Goal: Information Seeking & Learning: Learn about a topic

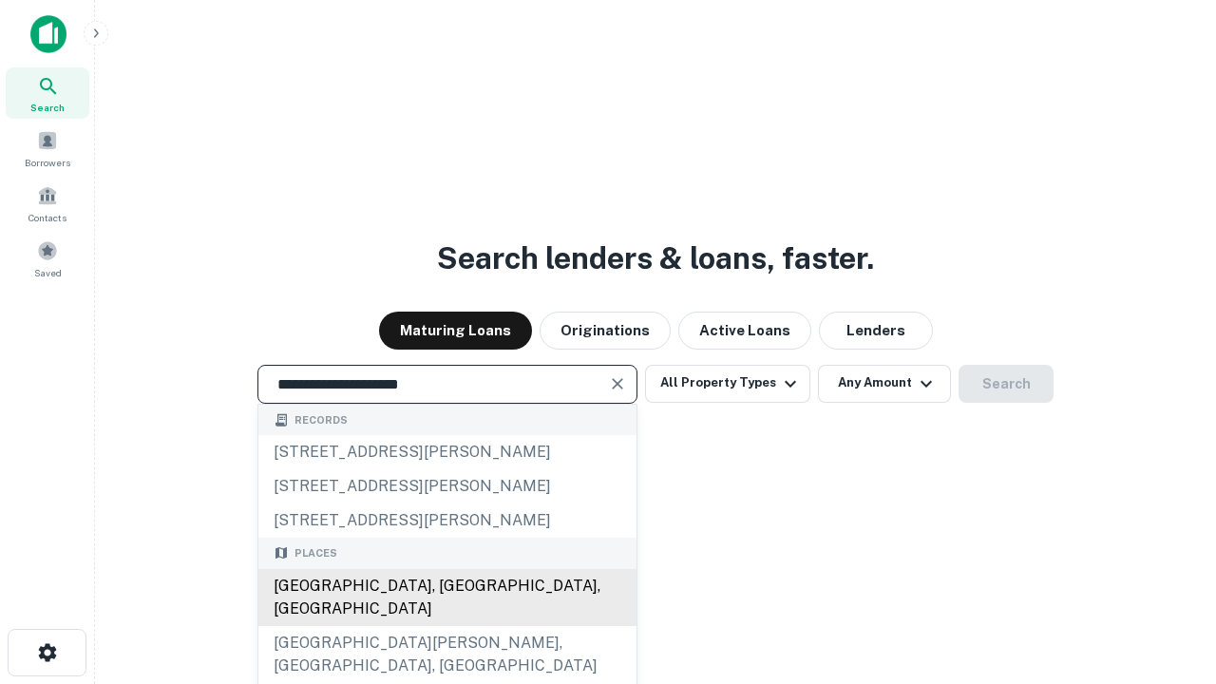
click at [446, 626] on div "[GEOGRAPHIC_DATA], [GEOGRAPHIC_DATA], [GEOGRAPHIC_DATA]" at bounding box center [447, 597] width 378 height 57
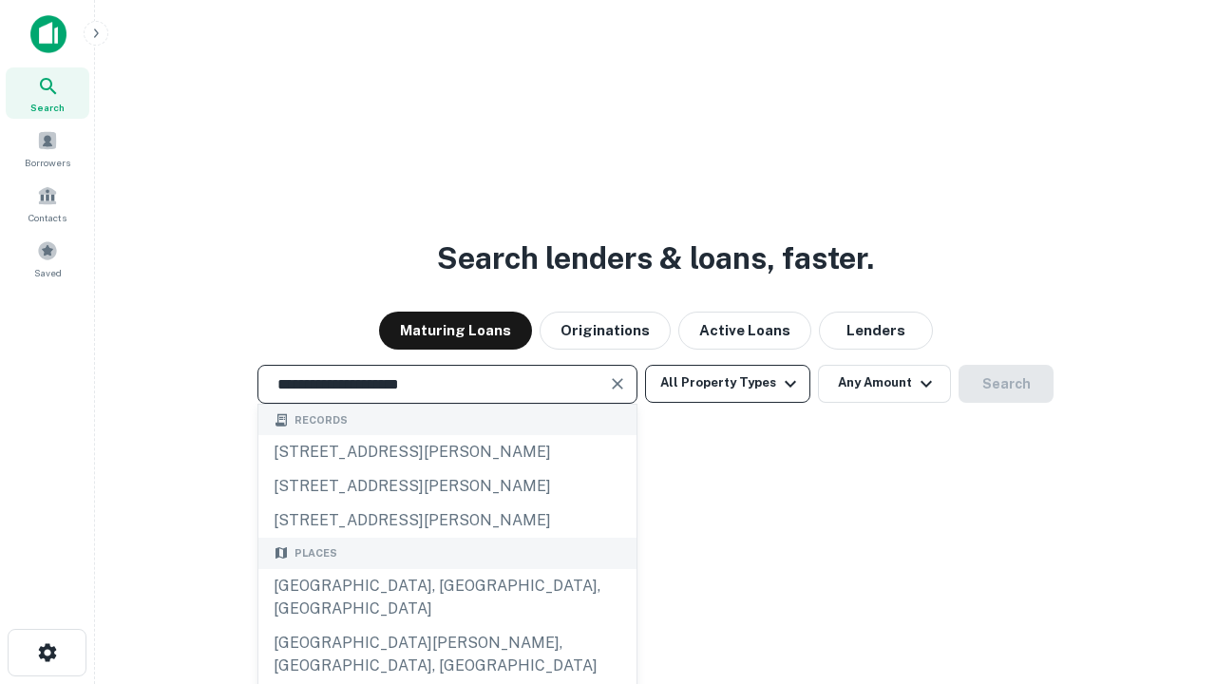
click at [728, 383] on button "All Property Types" at bounding box center [727, 384] width 165 height 38
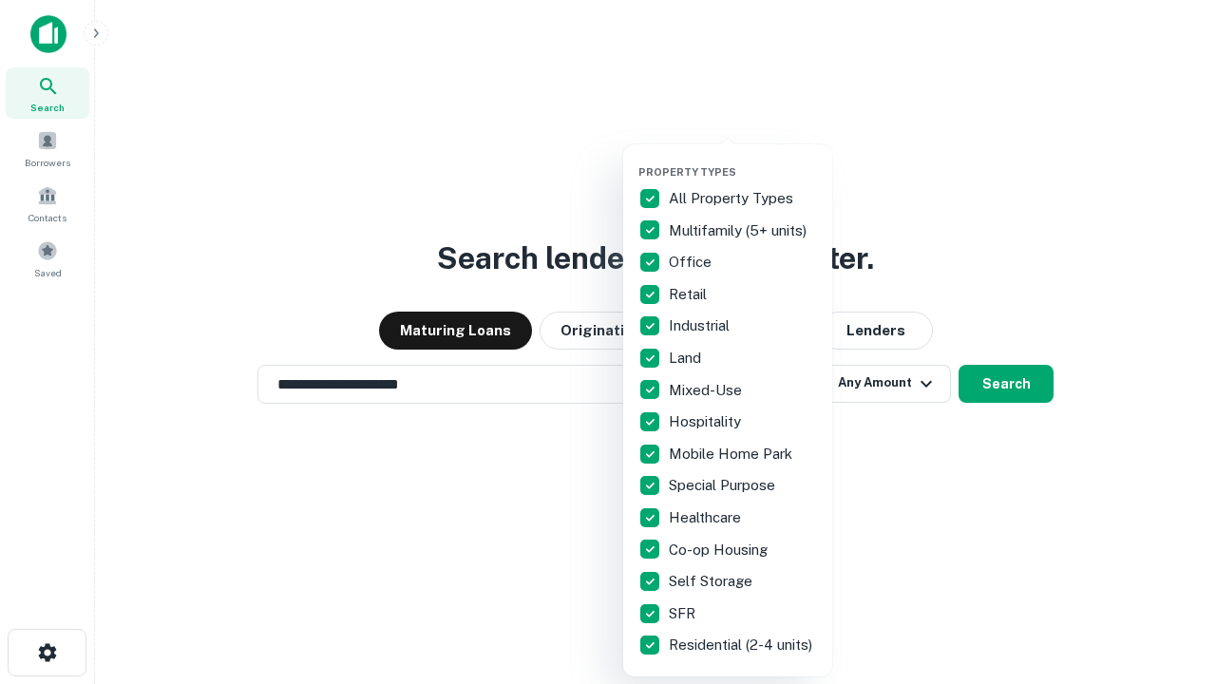
type input "**********"
click at [743, 160] on button "button" at bounding box center [742, 160] width 209 height 1
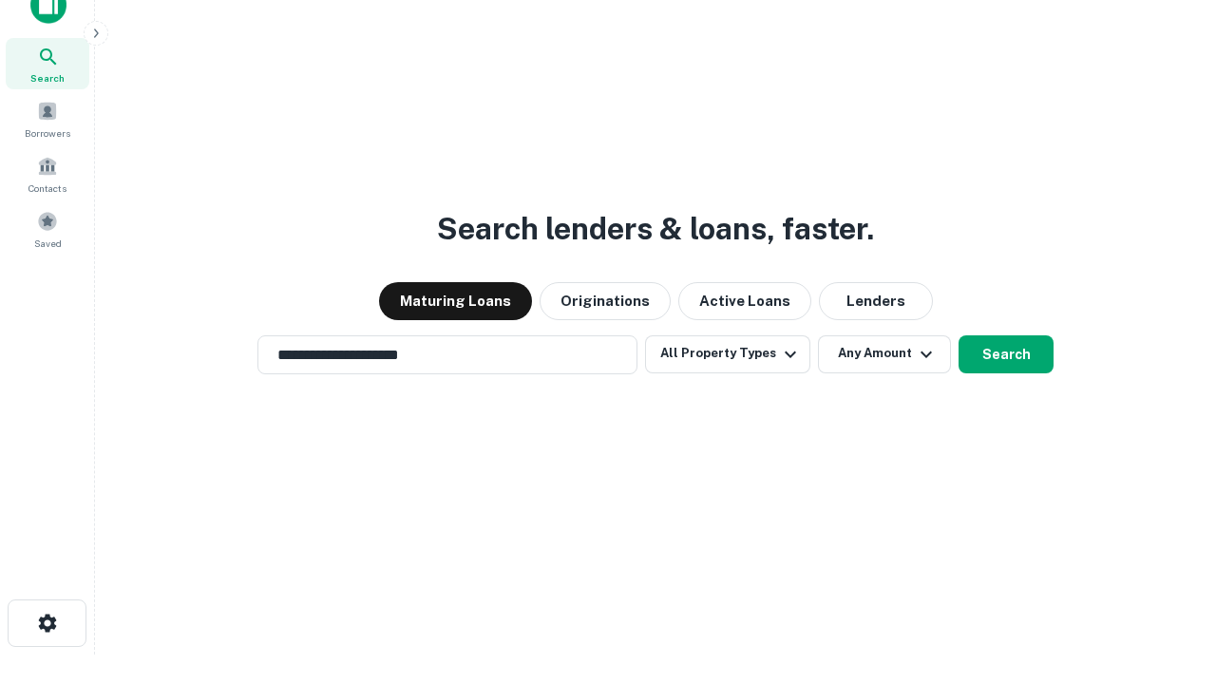
scroll to position [11, 229]
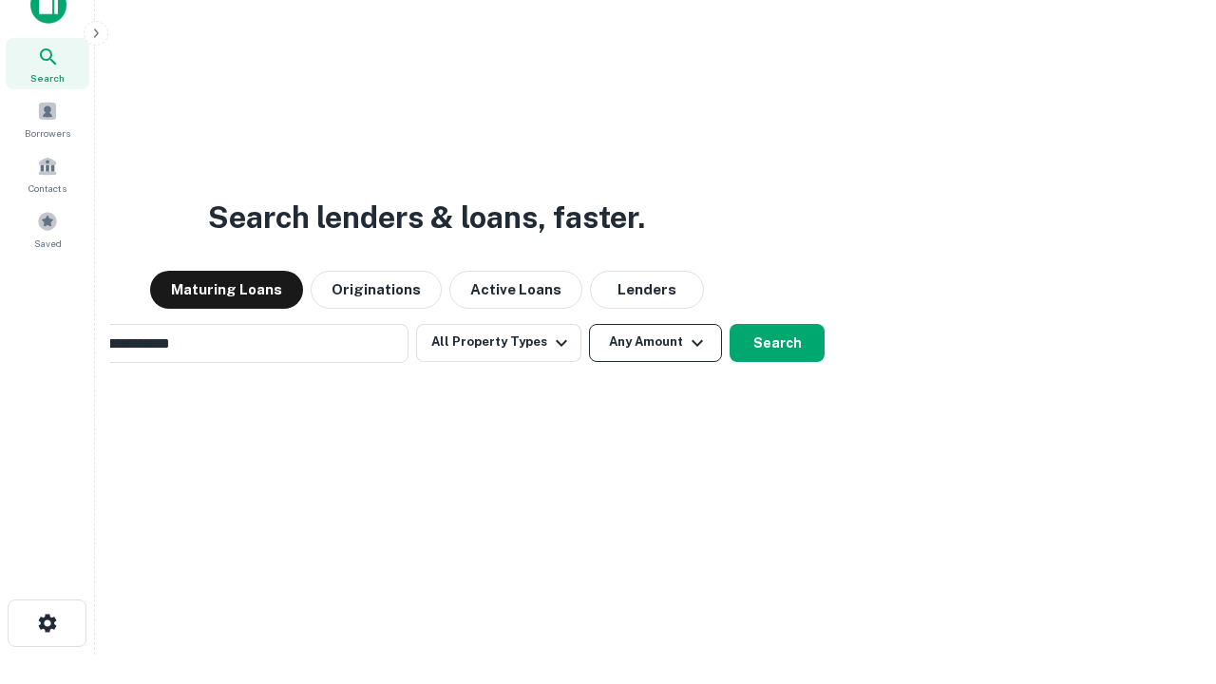
click at [589, 324] on button "Any Amount" at bounding box center [655, 343] width 133 height 38
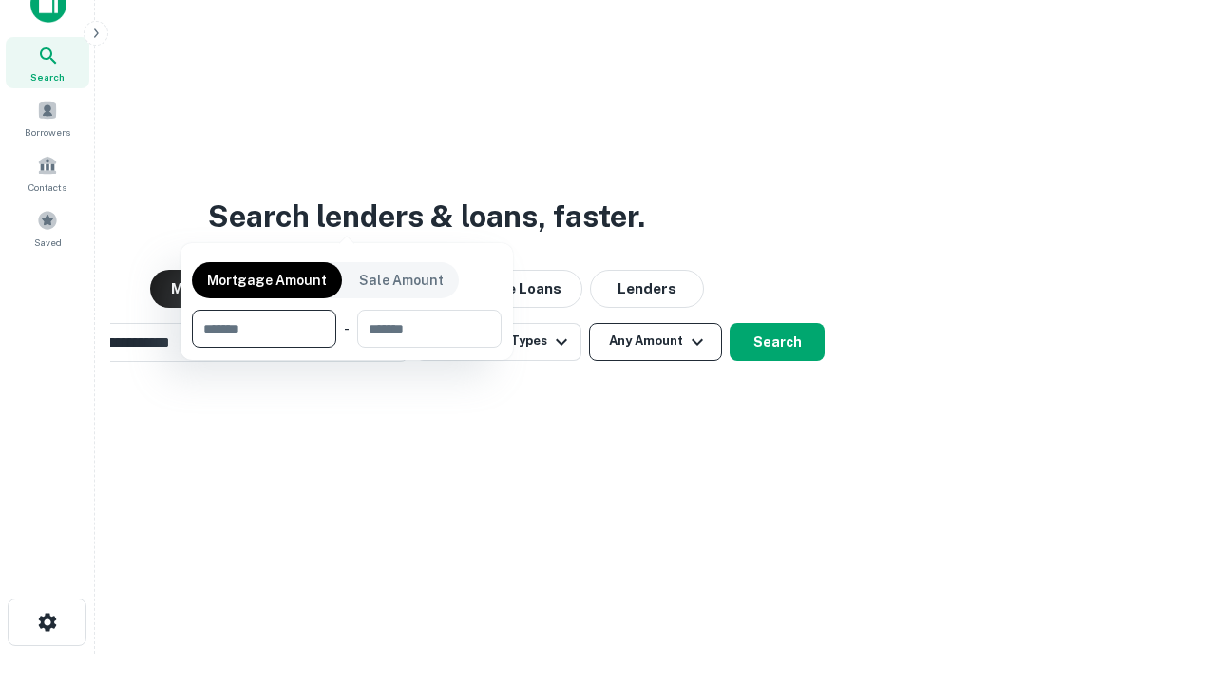
scroll to position [137, 538]
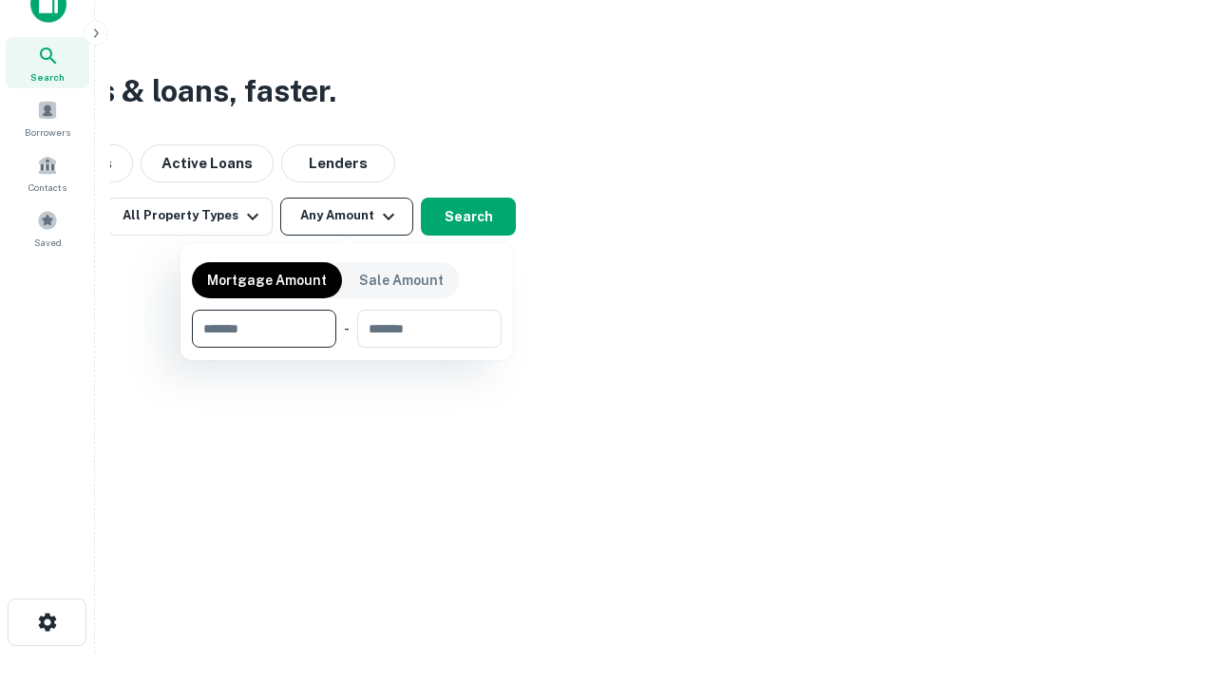
type input "*******"
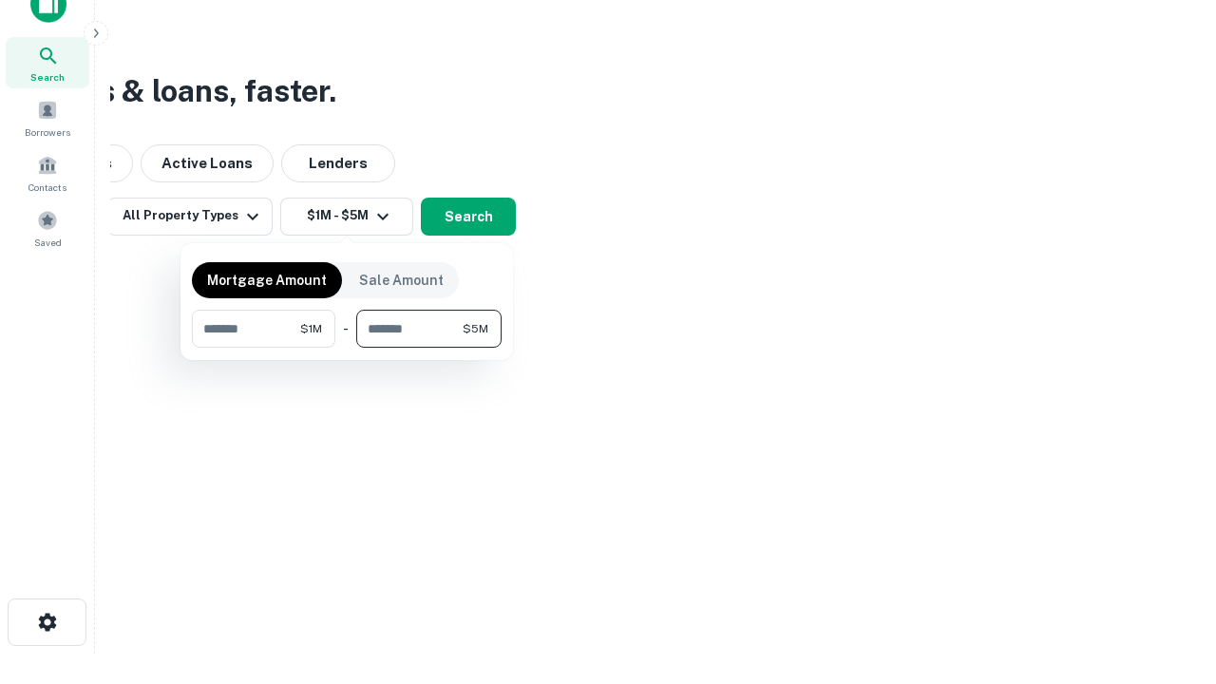
type input "*******"
click at [347, 348] on button "button" at bounding box center [347, 348] width 310 height 1
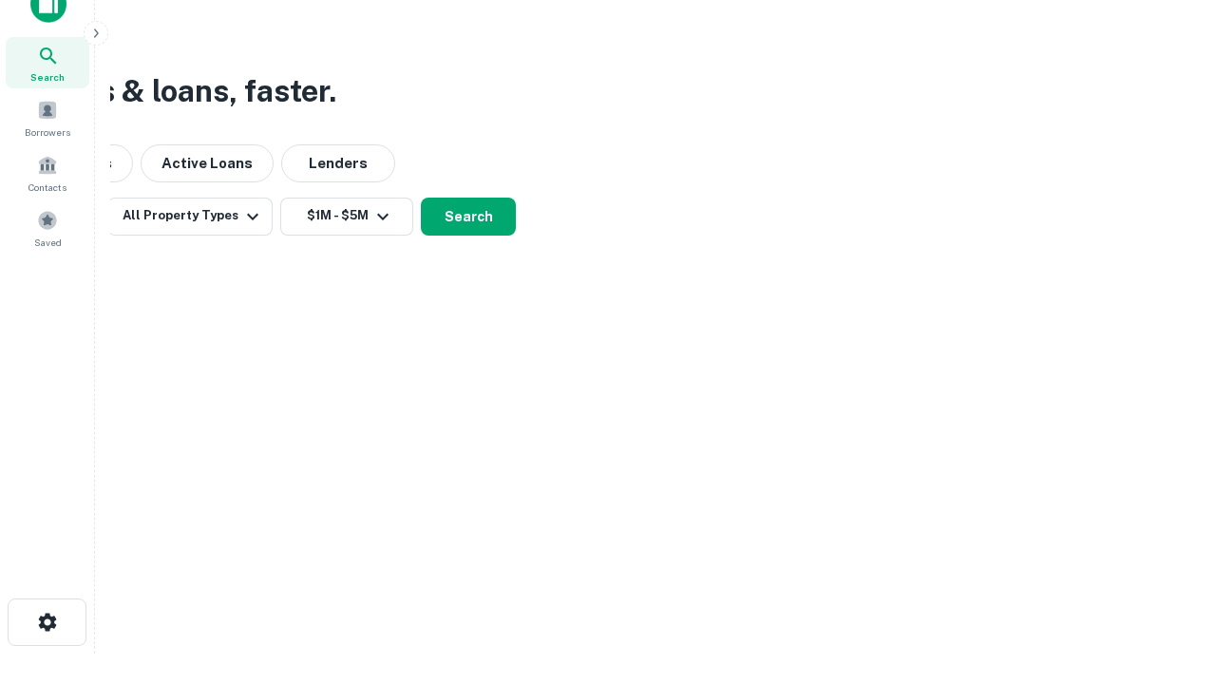
scroll to position [11, 350]
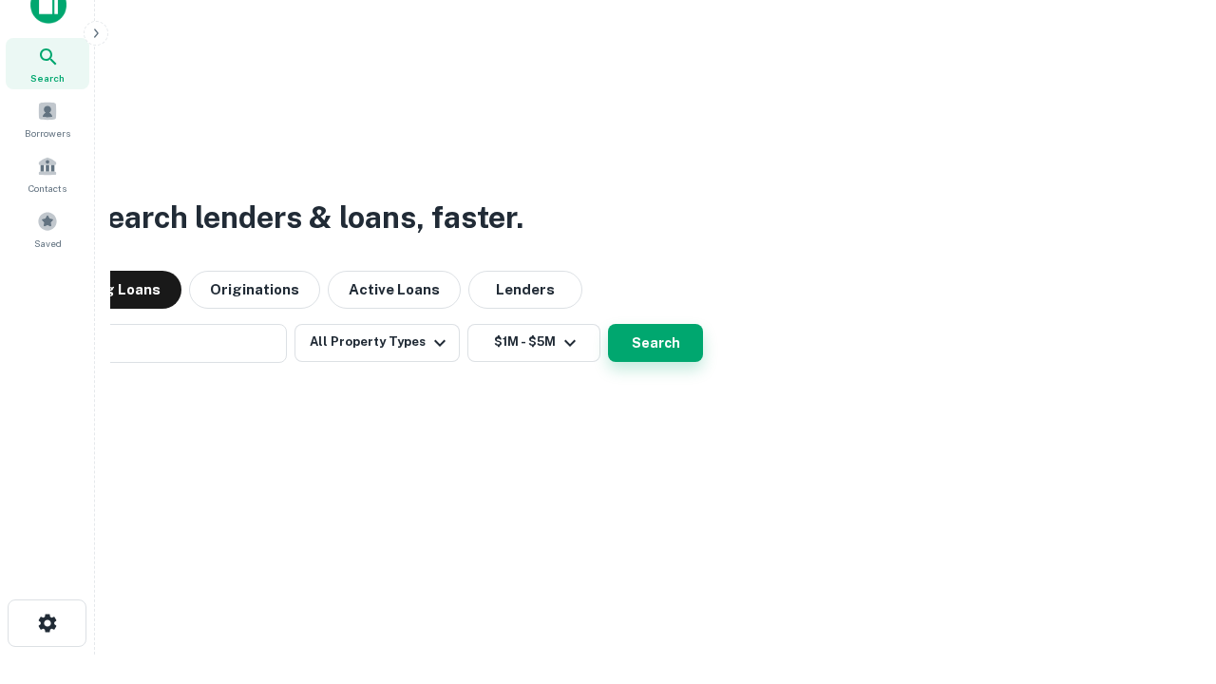
click at [608, 324] on button "Search" at bounding box center [655, 343] width 95 height 38
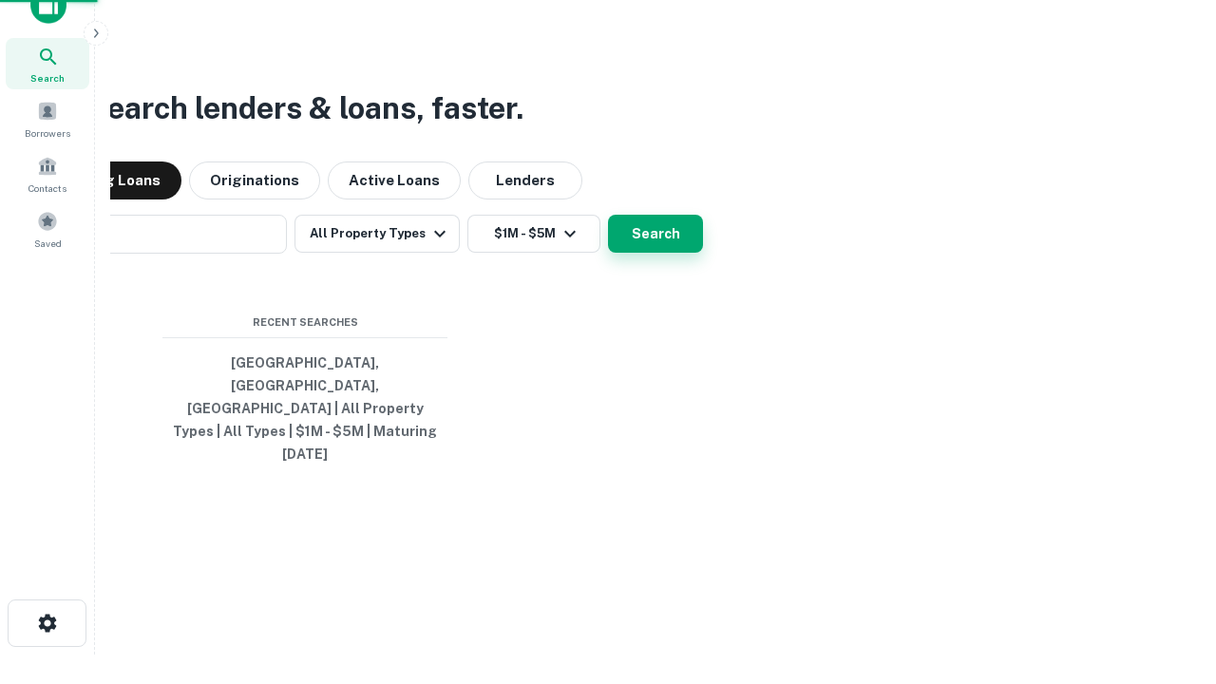
scroll to position [50, 538]
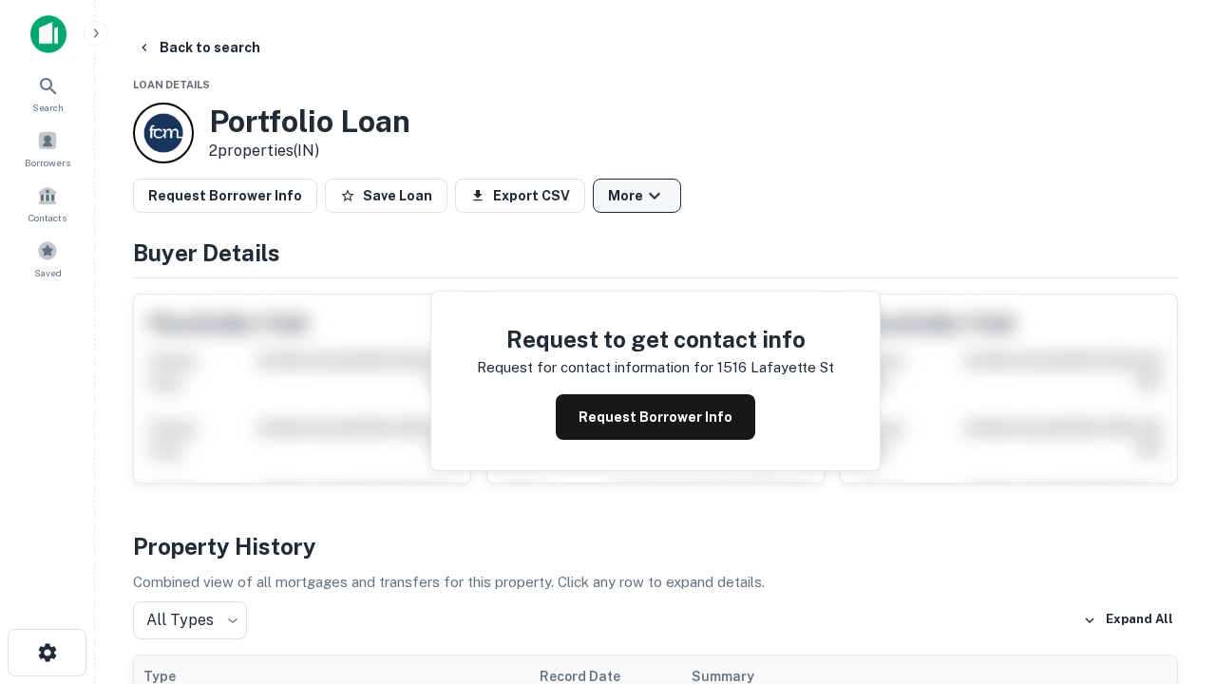
click at [636, 196] on button "More" at bounding box center [637, 196] width 88 height 34
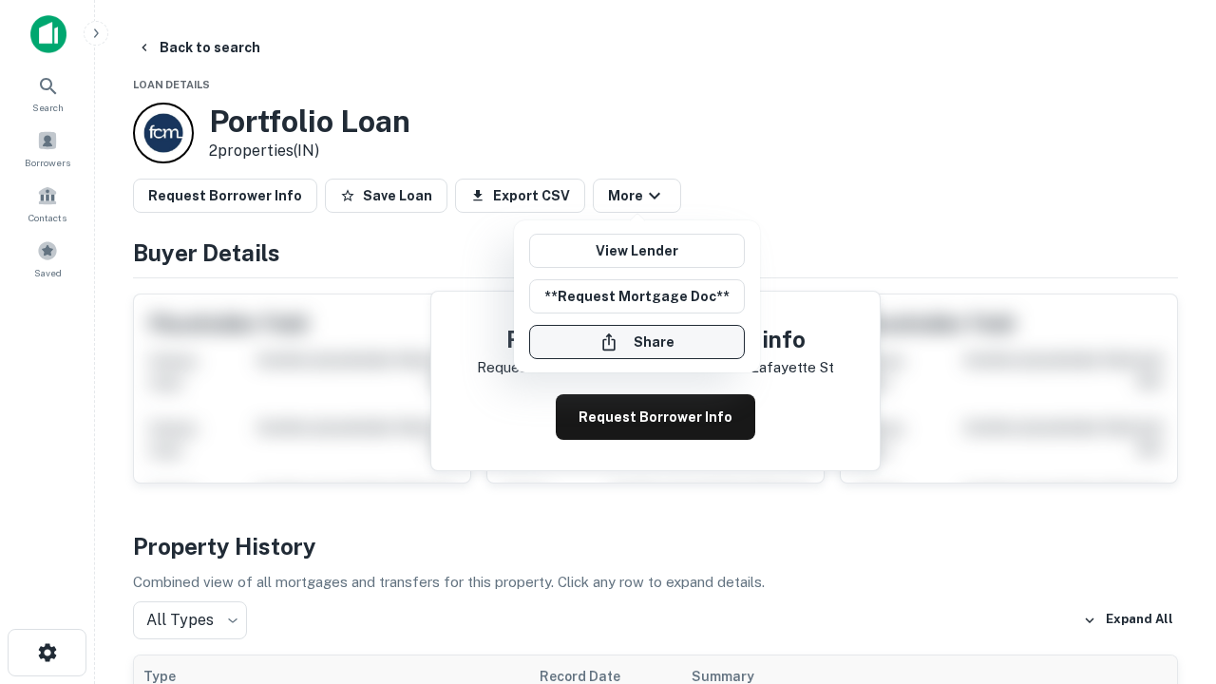
click at [636, 342] on button "Share" at bounding box center [637, 342] width 216 height 34
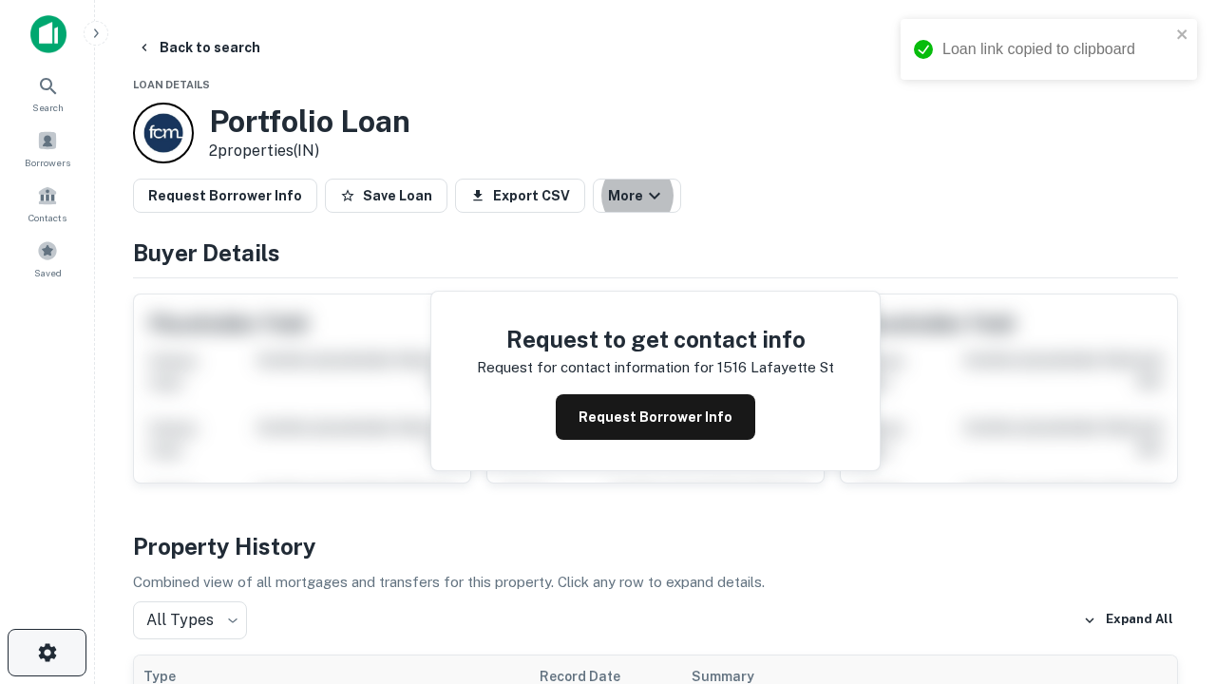
click at [47, 652] on icon "button" at bounding box center [47, 652] width 23 height 23
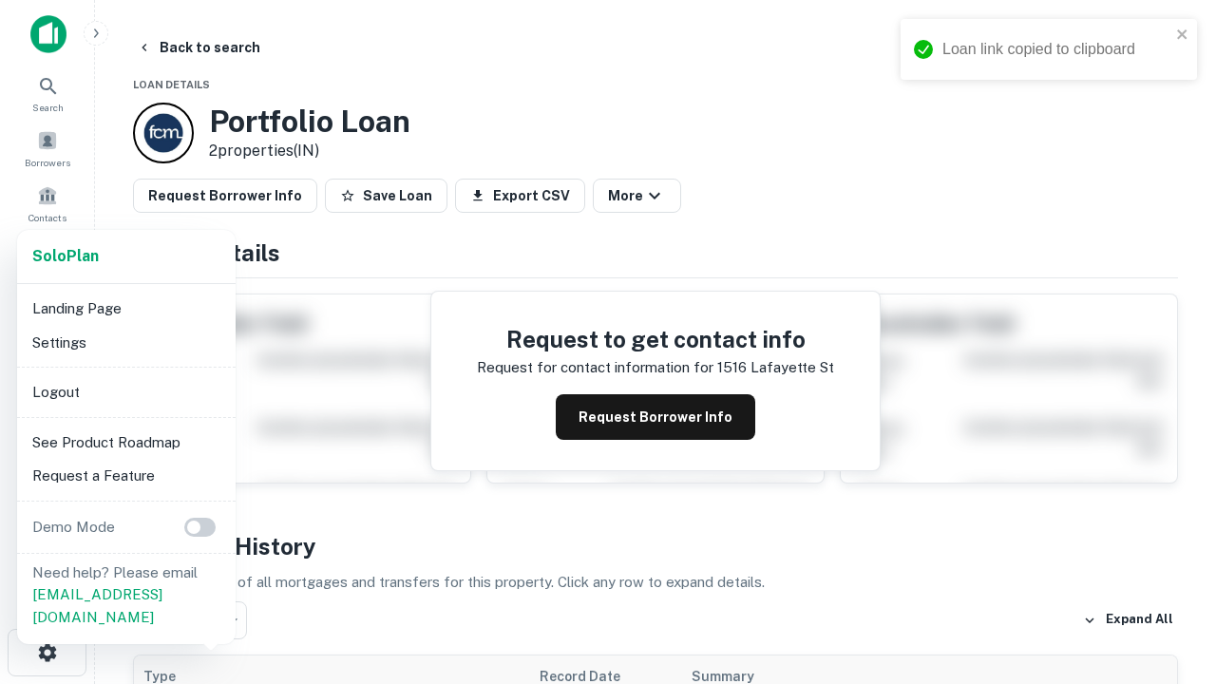
click at [125, 391] on li "Logout" at bounding box center [126, 392] width 203 height 34
